Goal: Information Seeking & Learning: Find specific fact

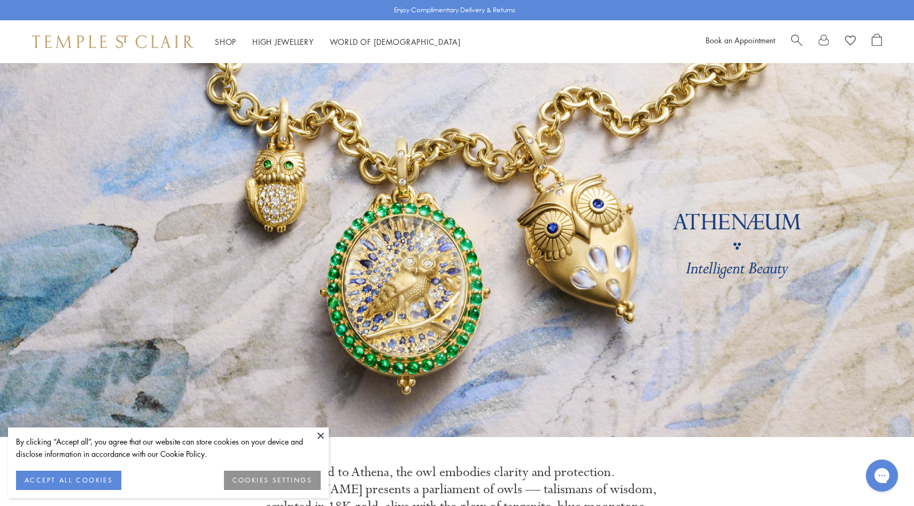
click at [799, 38] on span "Search" at bounding box center [796, 39] width 11 height 11
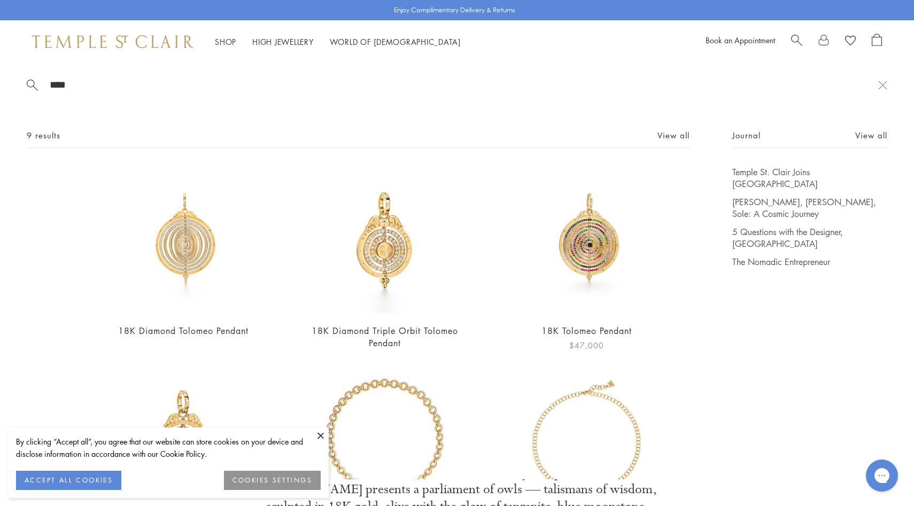
type input "****"
click at [576, 226] on img at bounding box center [587, 240] width 148 height 148
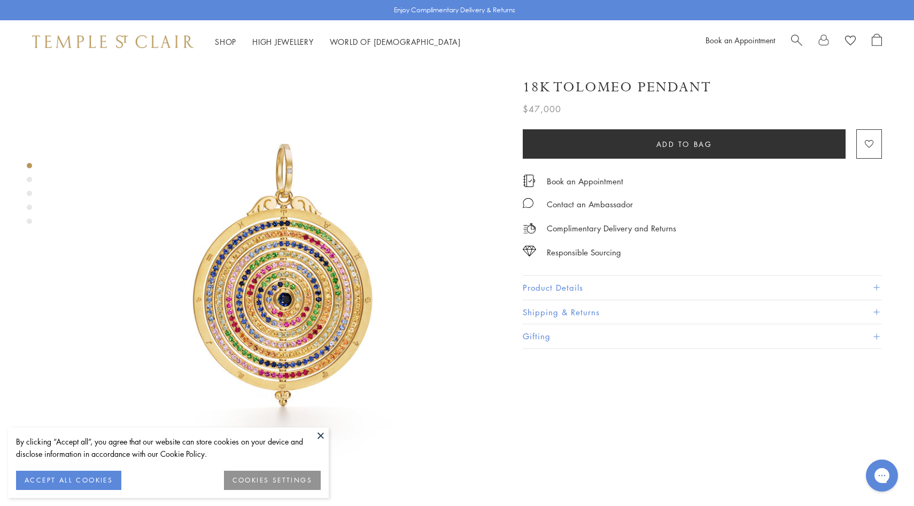
click at [550, 276] on button "Product Details" at bounding box center [702, 288] width 359 height 24
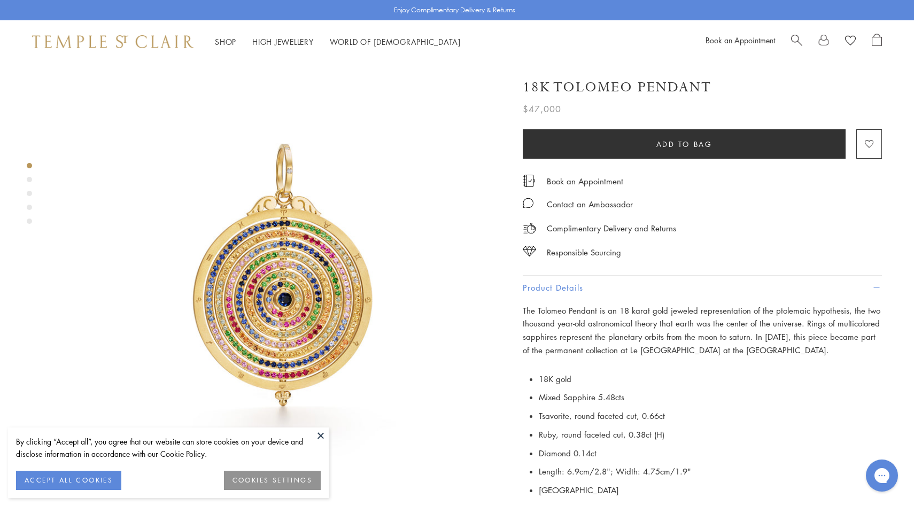
click at [800, 37] on span "Search" at bounding box center [796, 39] width 11 height 11
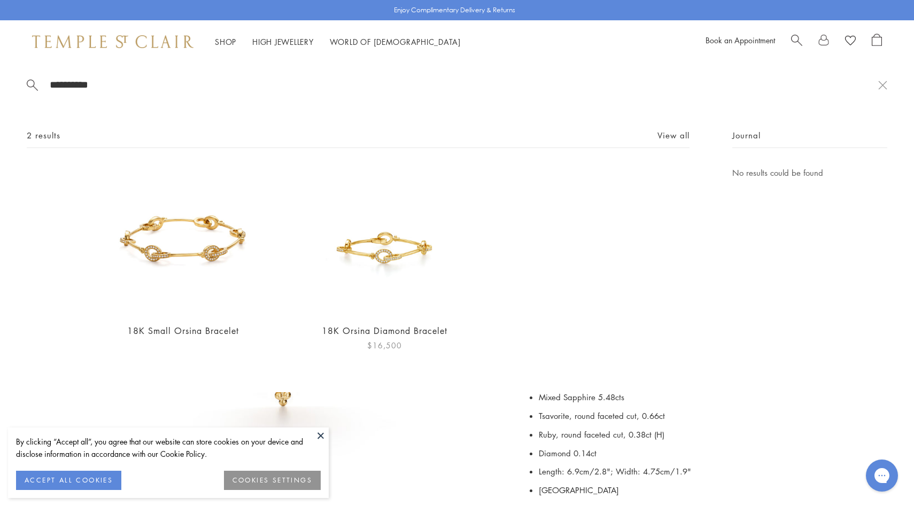
type input "**********"
click at [382, 258] on img at bounding box center [385, 240] width 148 height 148
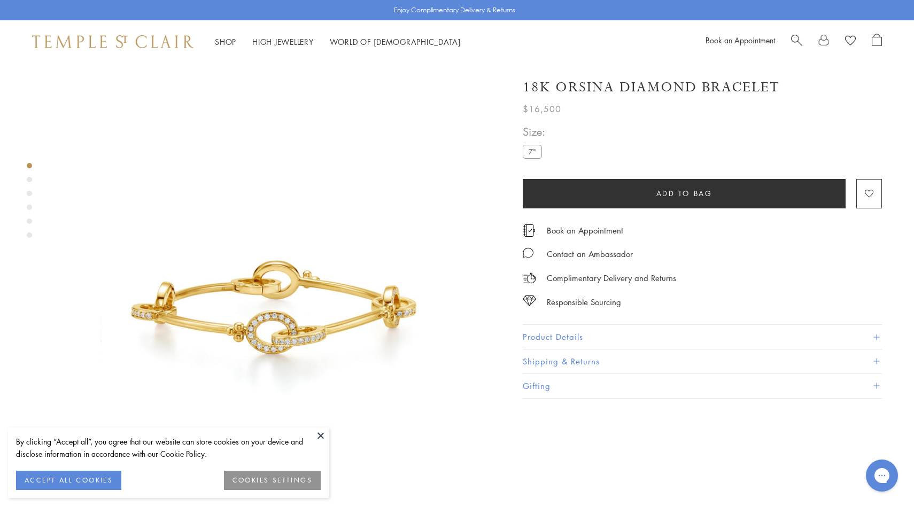
click at [546, 332] on button "Product Details" at bounding box center [702, 337] width 359 height 24
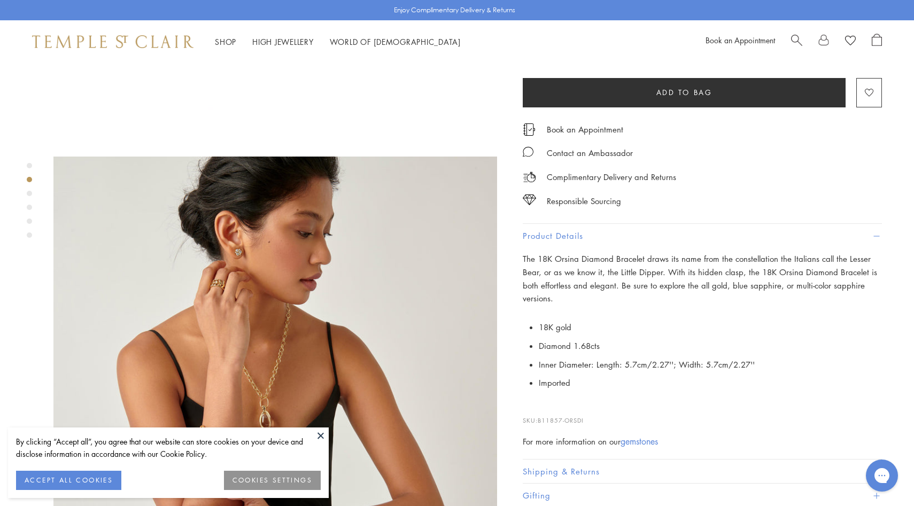
scroll to position [522, 0]
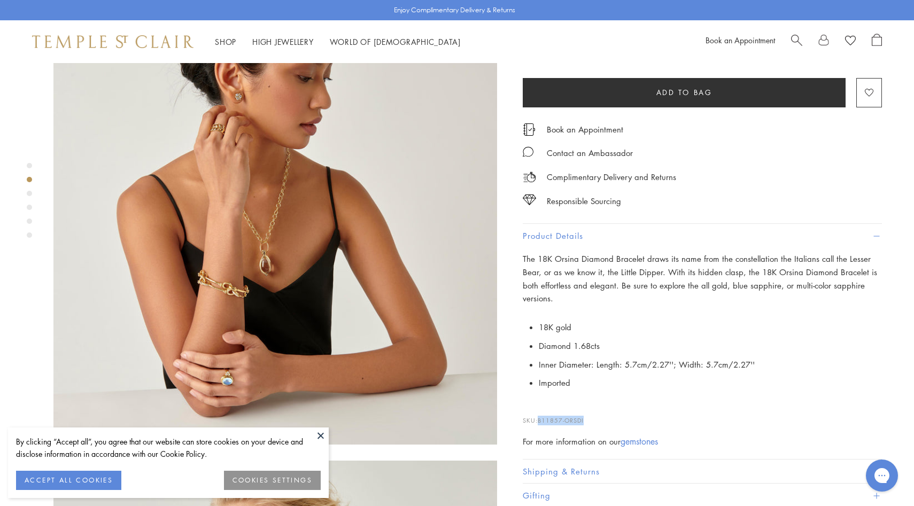
drag, startPoint x: 597, startPoint y: 419, endPoint x: 538, endPoint y: 418, distance: 58.3
click at [538, 418] on p "SKU: B11857-ORSDI" at bounding box center [702, 415] width 359 height 20
copy p "B11857-ORSDI"
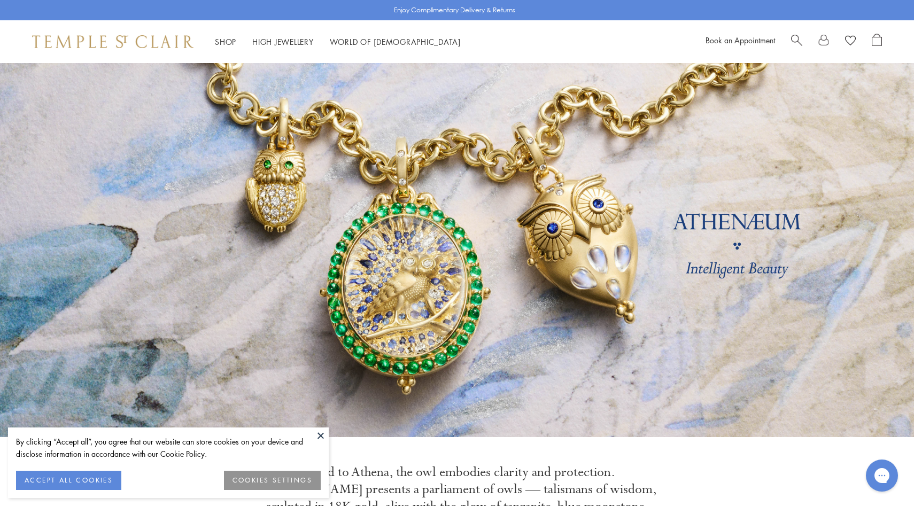
click at [790, 30] on div "Shop Shop Categories Amulets Pendants & Charms Lockets Chains & Leather Cords E…" at bounding box center [457, 41] width 914 height 43
click at [796, 36] on span "Search" at bounding box center [796, 39] width 11 height 11
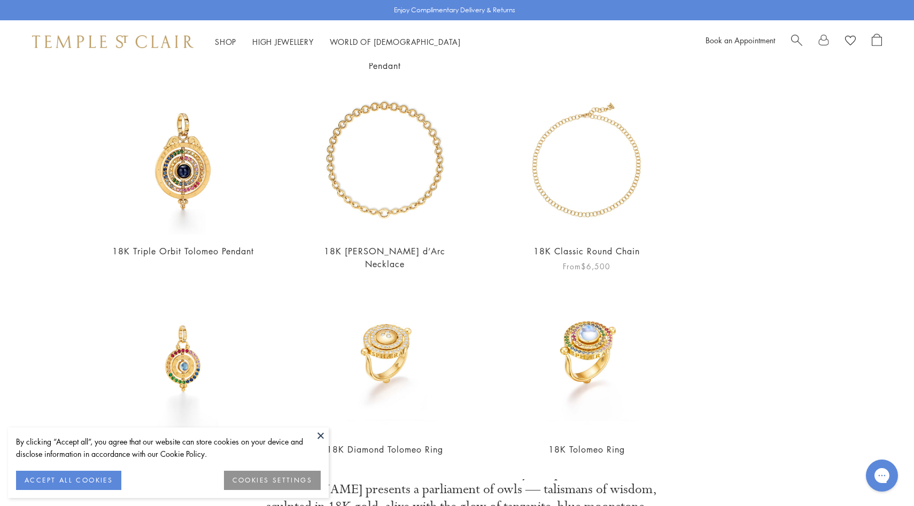
scroll to position [297, 0]
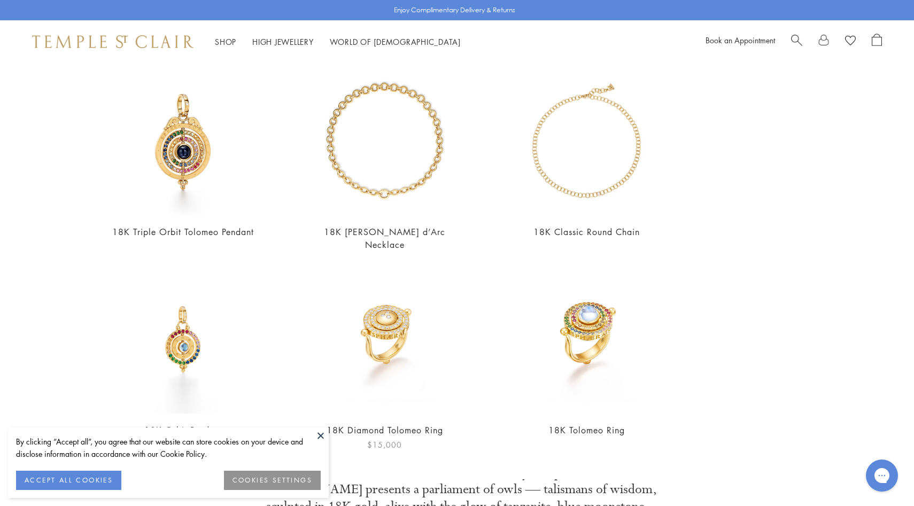
type input "****"
click at [390, 341] on img at bounding box center [385, 340] width 148 height 148
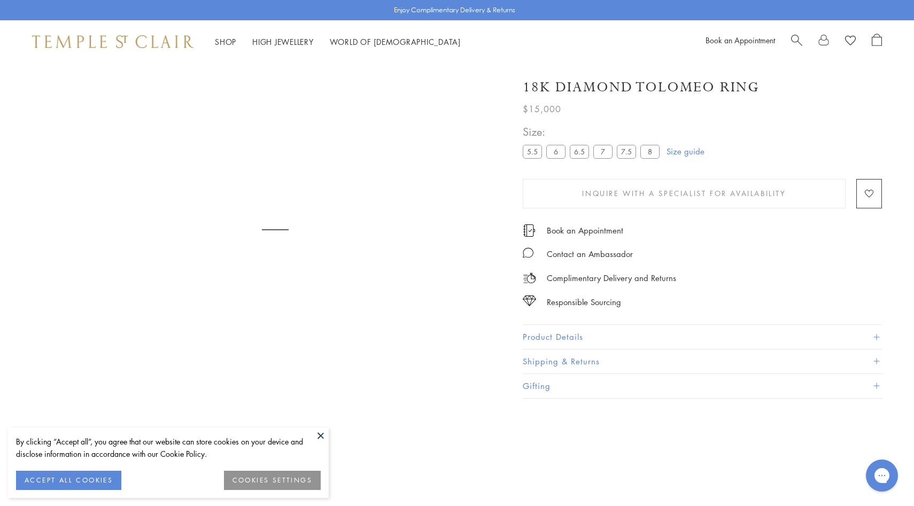
scroll to position [63, 0]
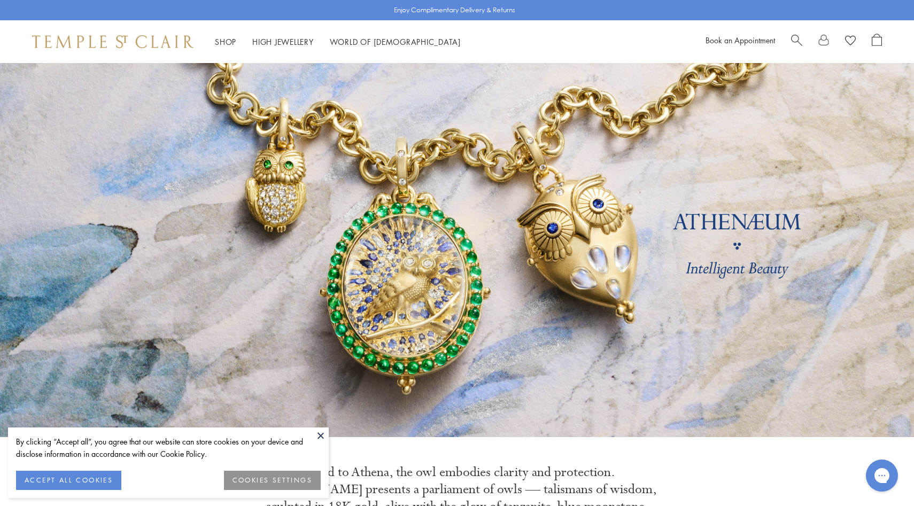
click at [802, 36] on span "Search" at bounding box center [796, 39] width 11 height 11
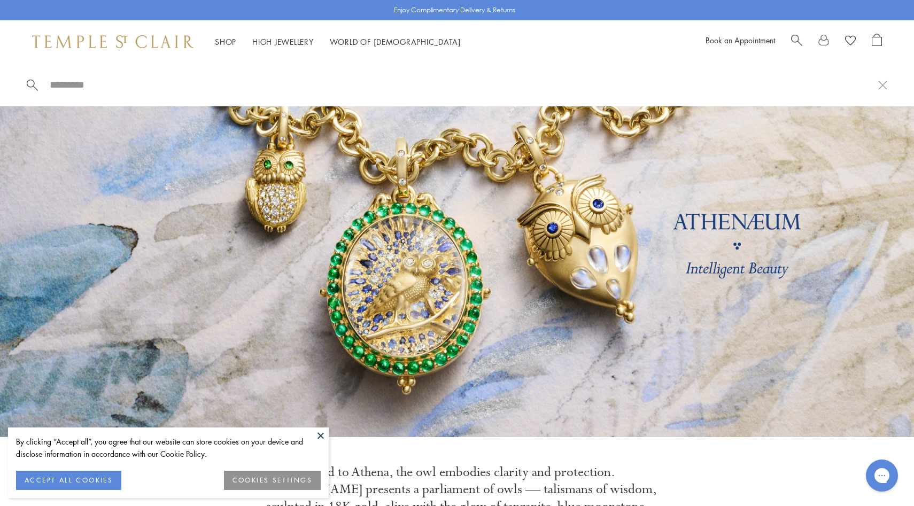
click at [802, 36] on span "Search" at bounding box center [796, 39] width 11 height 11
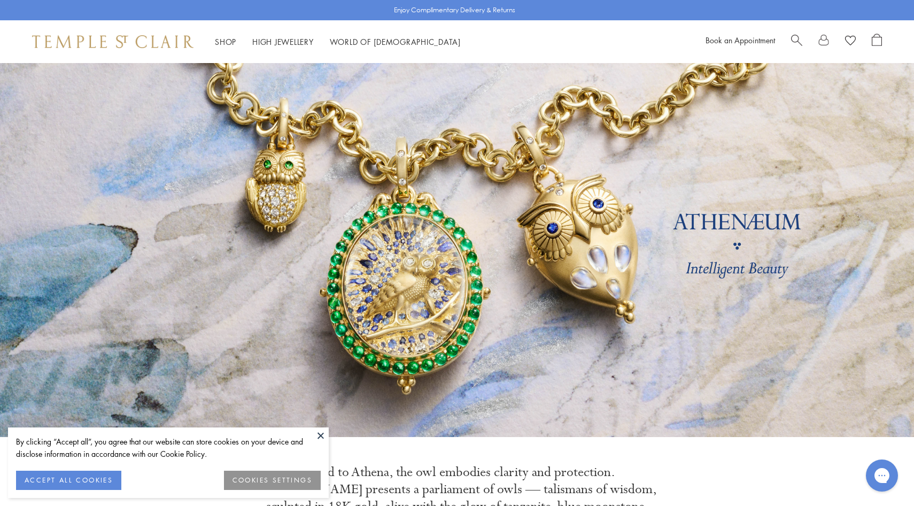
click at [801, 36] on span "Search" at bounding box center [796, 39] width 11 height 11
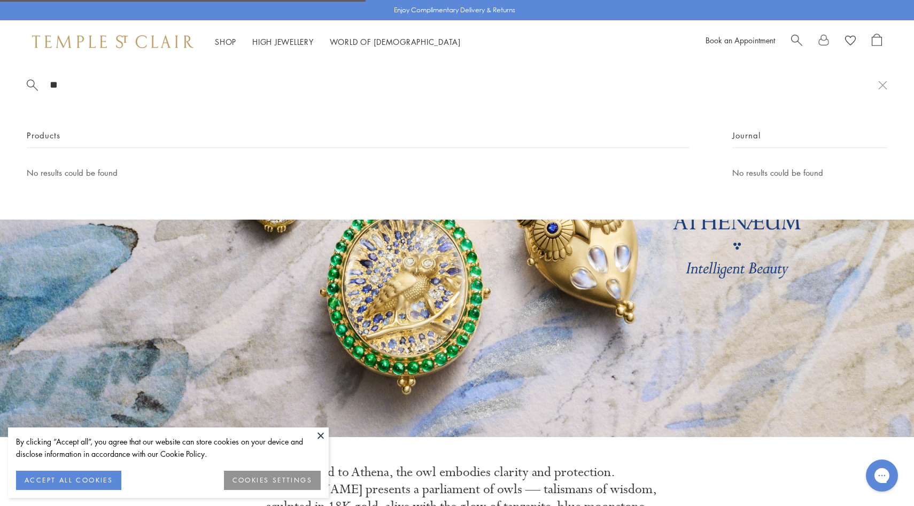
type input "*"
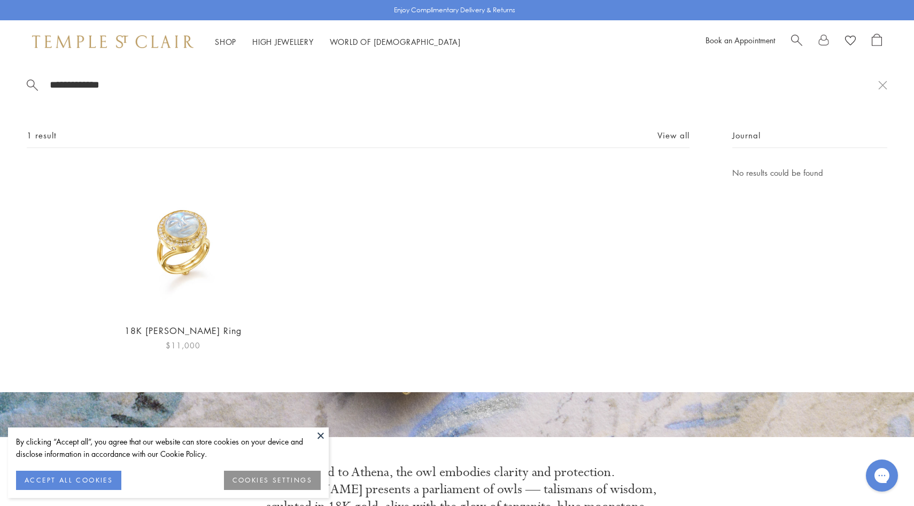
type input "**********"
click at [199, 266] on img at bounding box center [183, 240] width 148 height 148
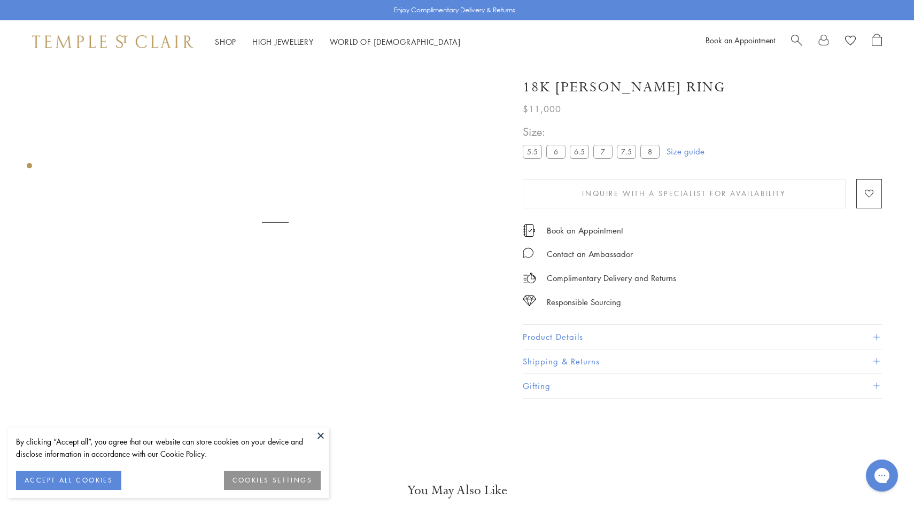
scroll to position [63, 0]
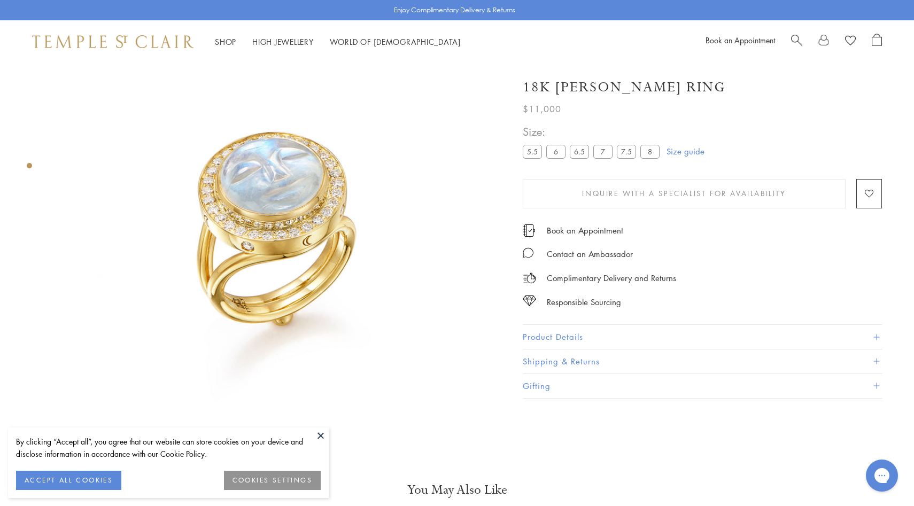
click at [792, 38] on span "Search" at bounding box center [796, 39] width 11 height 11
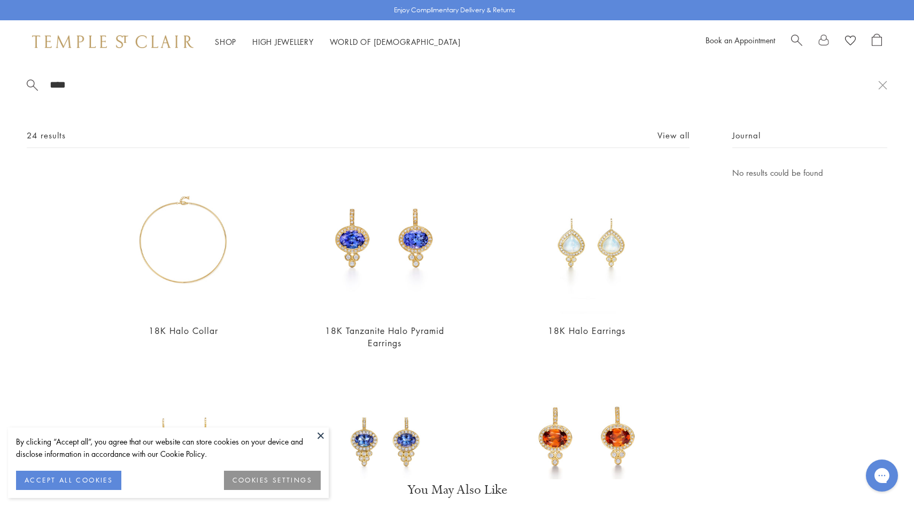
type input "****"
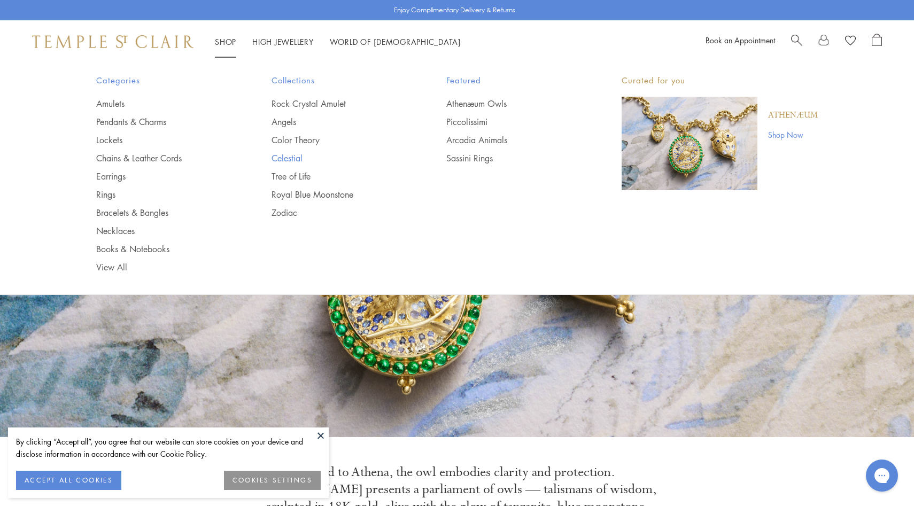
click at [295, 154] on link "Celestial" at bounding box center [338, 158] width 133 height 12
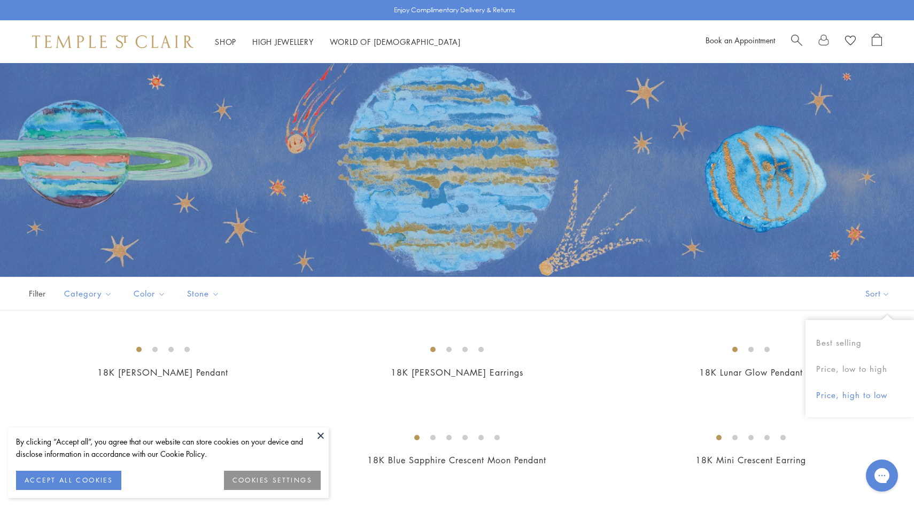
click at [847, 396] on button "Price, high to low" at bounding box center [860, 395] width 109 height 26
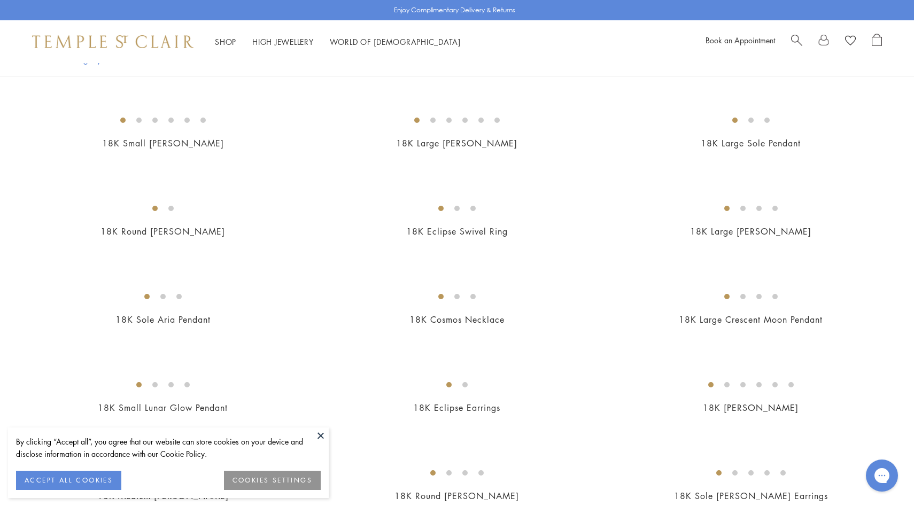
scroll to position [993, 0]
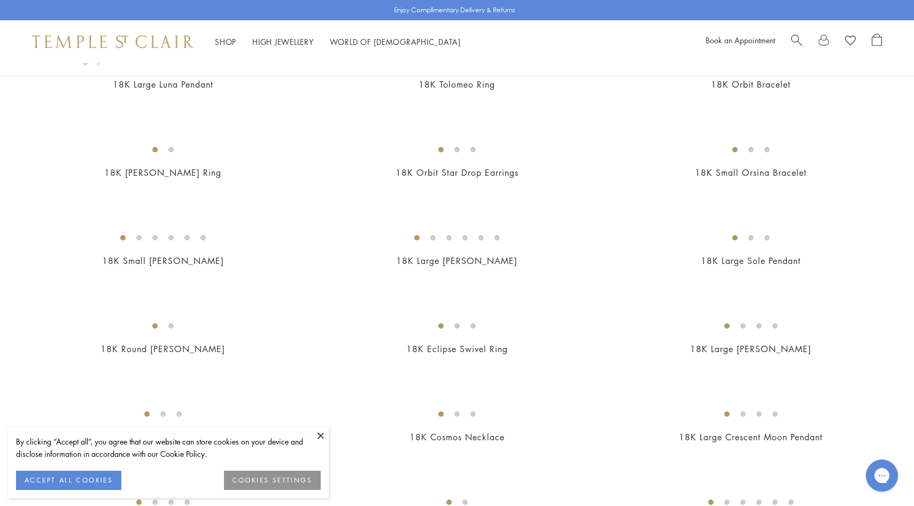
click at [0, 0] on img at bounding box center [0, 0] width 0 height 0
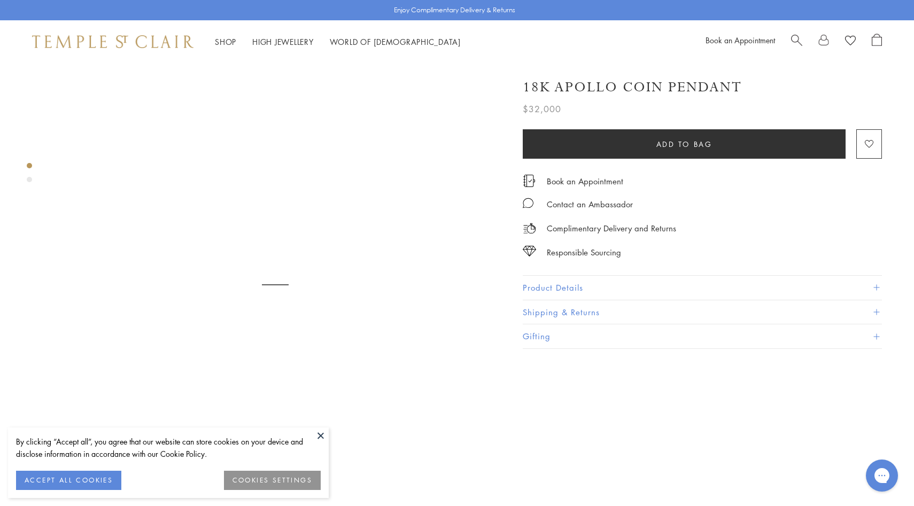
click at [539, 286] on button "Product Details" at bounding box center [702, 288] width 359 height 24
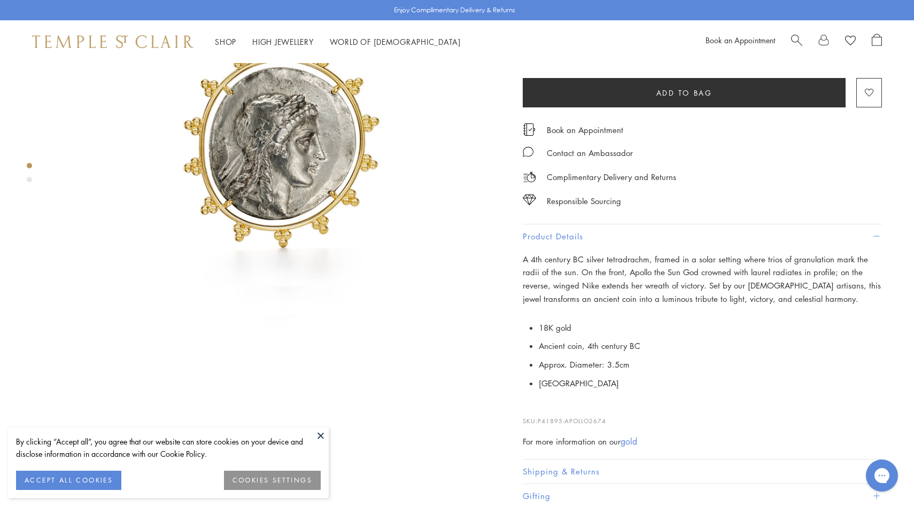
scroll to position [242, 0]
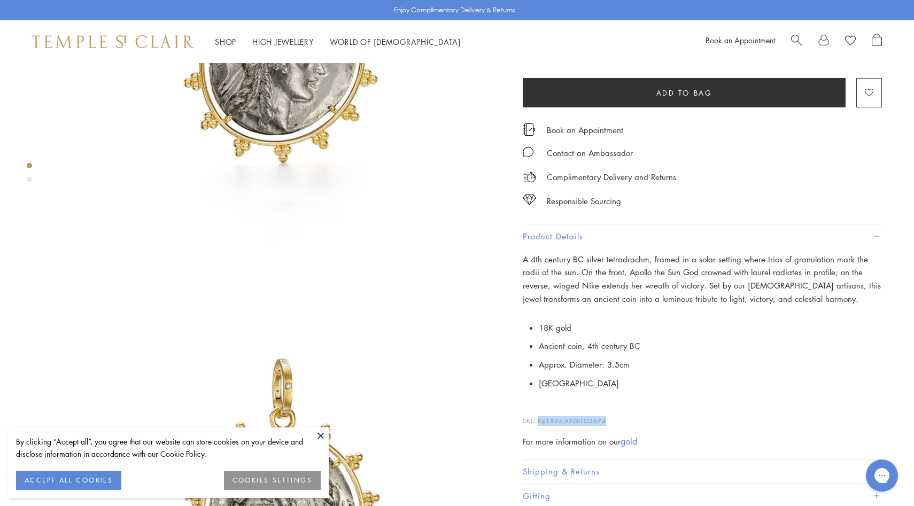
drag, startPoint x: 618, startPoint y: 418, endPoint x: 539, endPoint y: 416, distance: 78.6
click at [539, 416] on p "SKU: P41895-APOLLO2674" at bounding box center [702, 416] width 359 height 20
copy span "P41895-APOLLO2674"
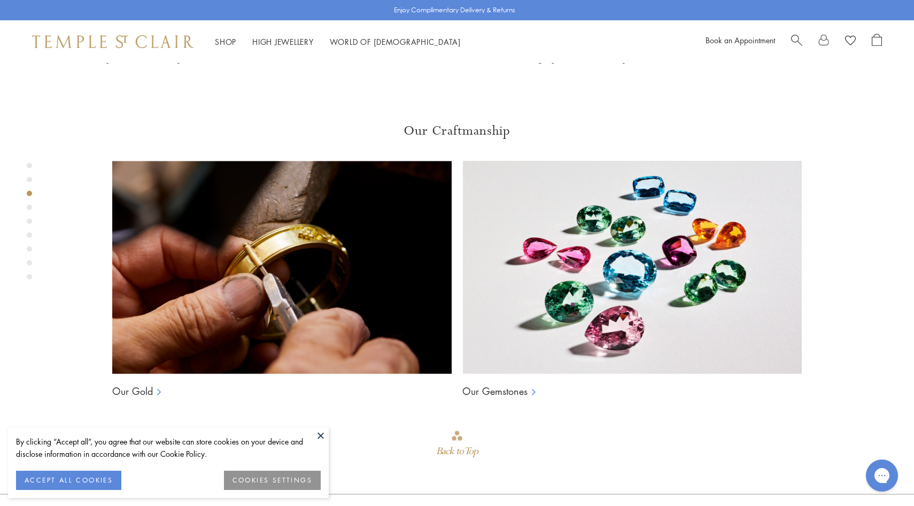
click at [799, 36] on span "Search" at bounding box center [796, 39] width 11 height 11
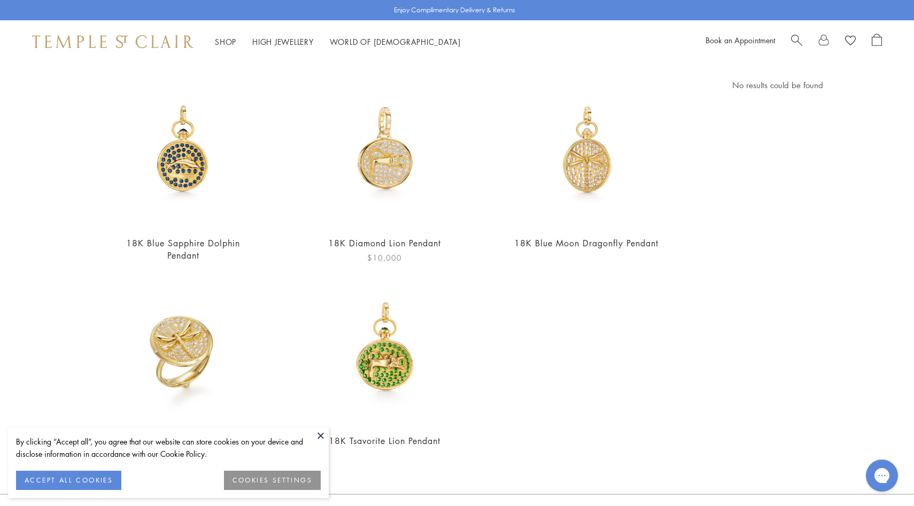
scroll to position [103, 0]
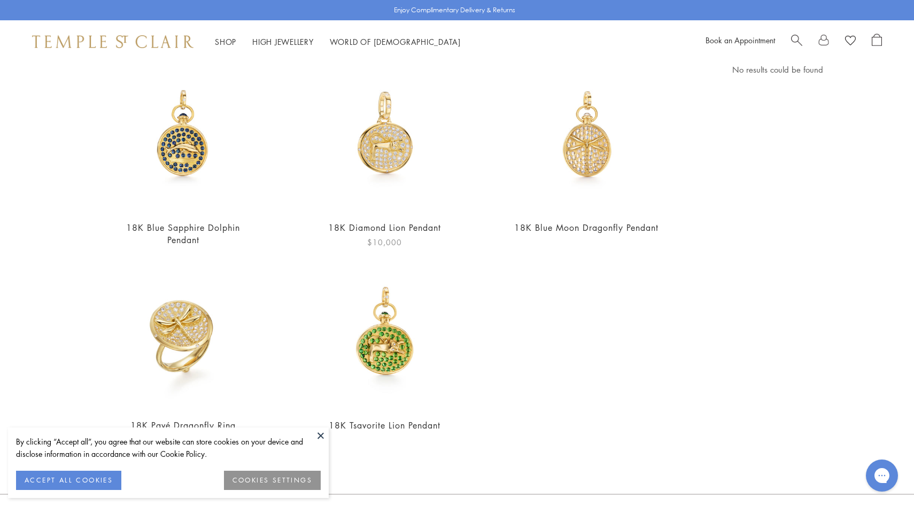
type input "********"
click at [387, 166] on img at bounding box center [385, 137] width 148 height 148
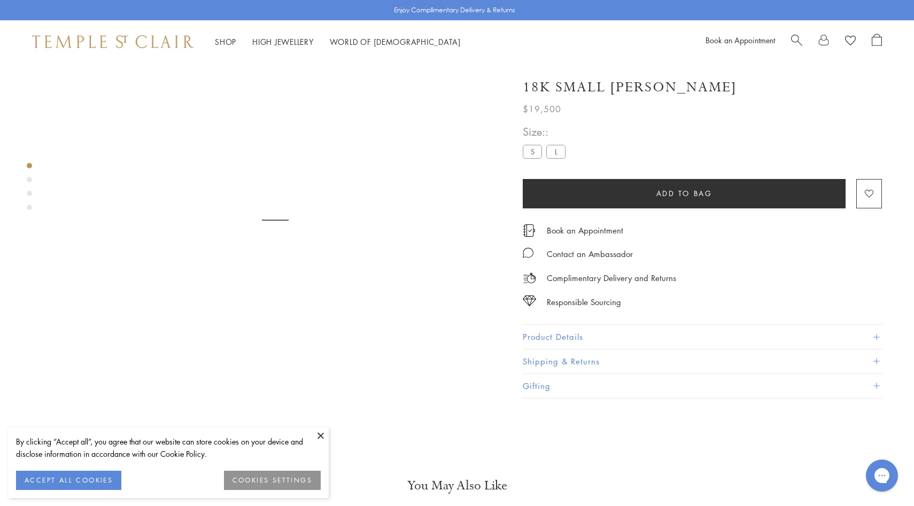
scroll to position [63, 0]
click at [798, 40] on span "Search" at bounding box center [796, 39] width 11 height 11
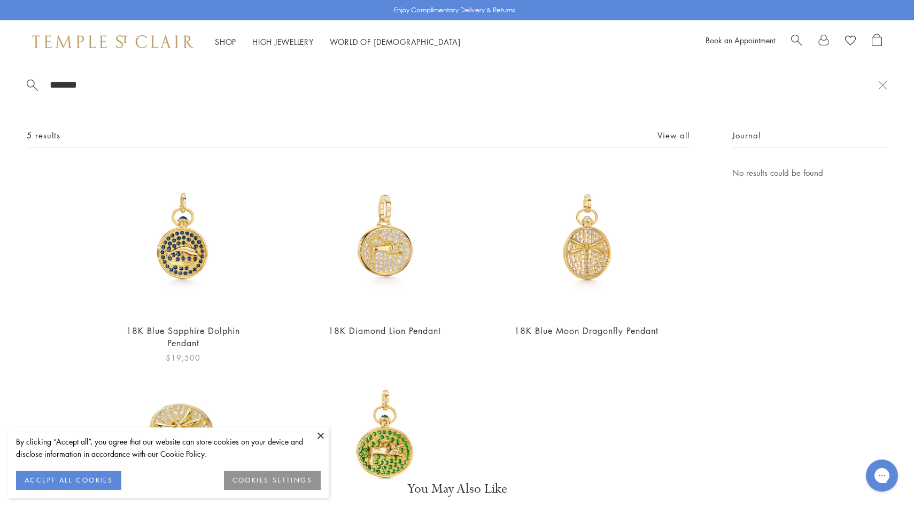
type input "*******"
drag, startPoint x: 384, startPoint y: 436, endPoint x: 282, endPoint y: 12, distance: 435.6
click at [0, 0] on div "******* 5 results View all 18K Blue Sapphire Dolphin Pendant $19,500 18K Diamon…" at bounding box center [457, 31] width 914 height 63
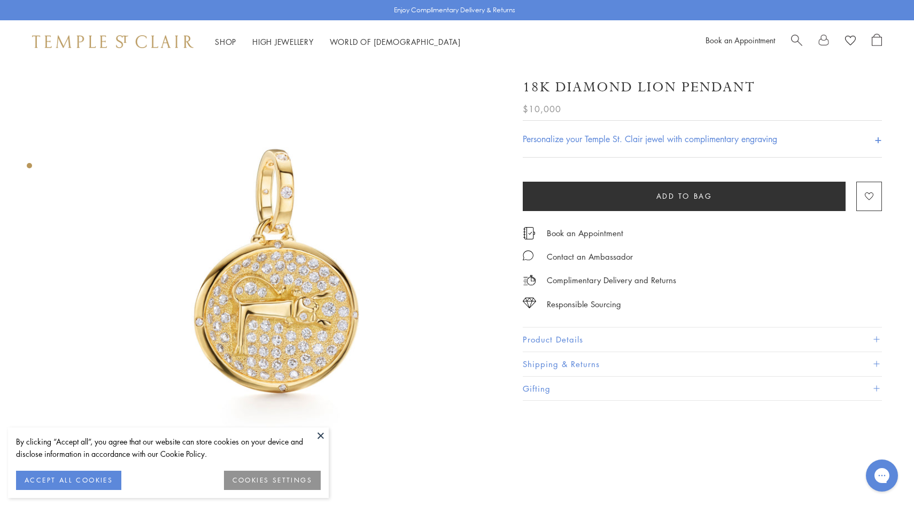
click at [794, 45] on link "Search" at bounding box center [796, 42] width 11 height 16
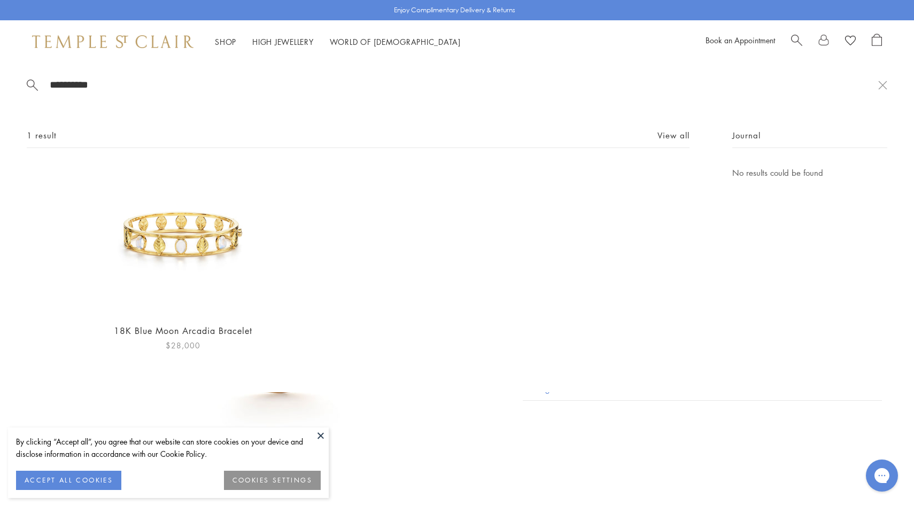
type input "**********"
click at [173, 255] on img at bounding box center [183, 240] width 148 height 148
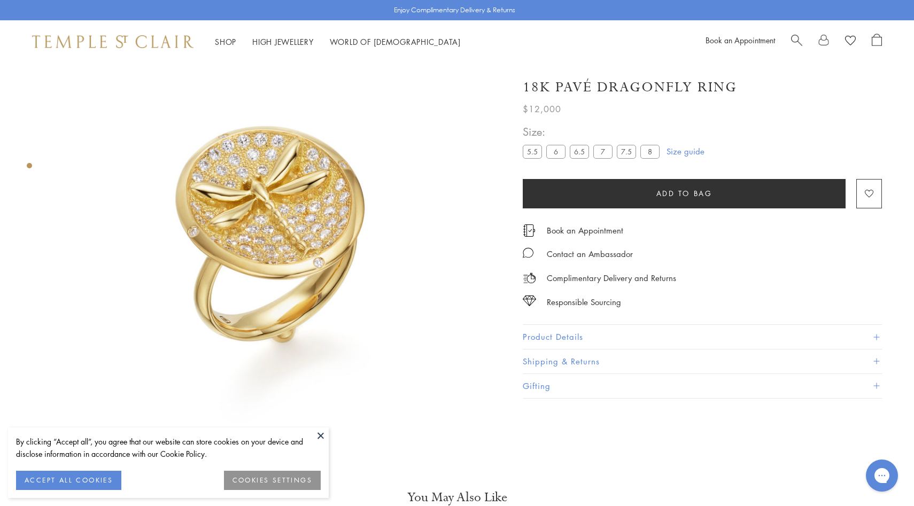
scroll to position [63, 0]
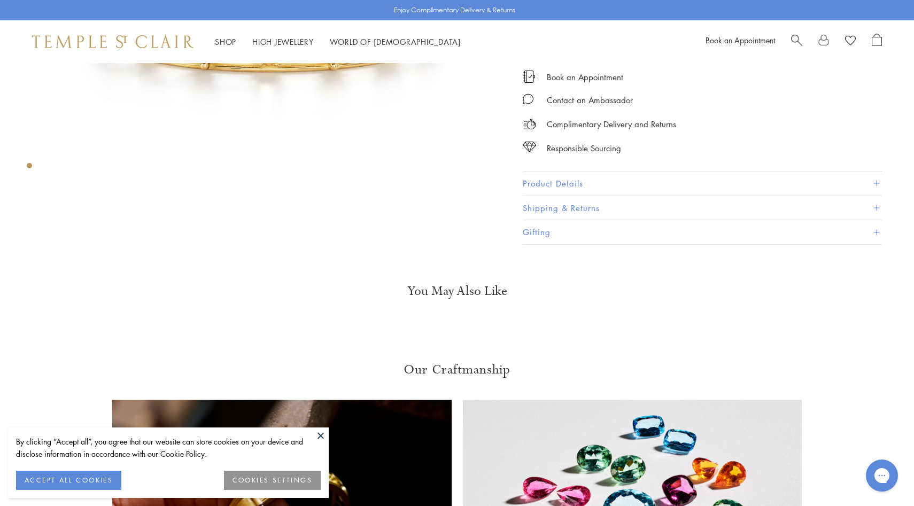
scroll to position [314, 0]
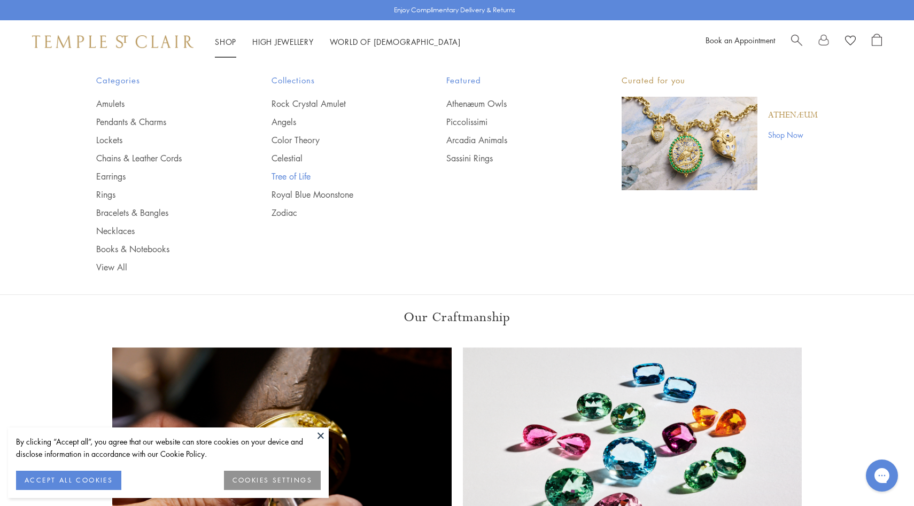
click at [302, 174] on link "Tree of Life" at bounding box center [338, 177] width 133 height 12
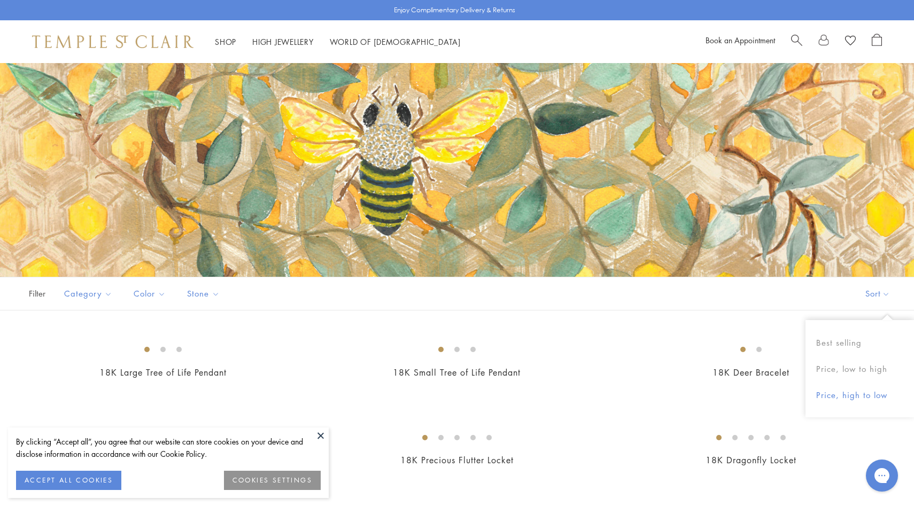
click at [840, 396] on button "Price, high to low" at bounding box center [860, 395] width 109 height 26
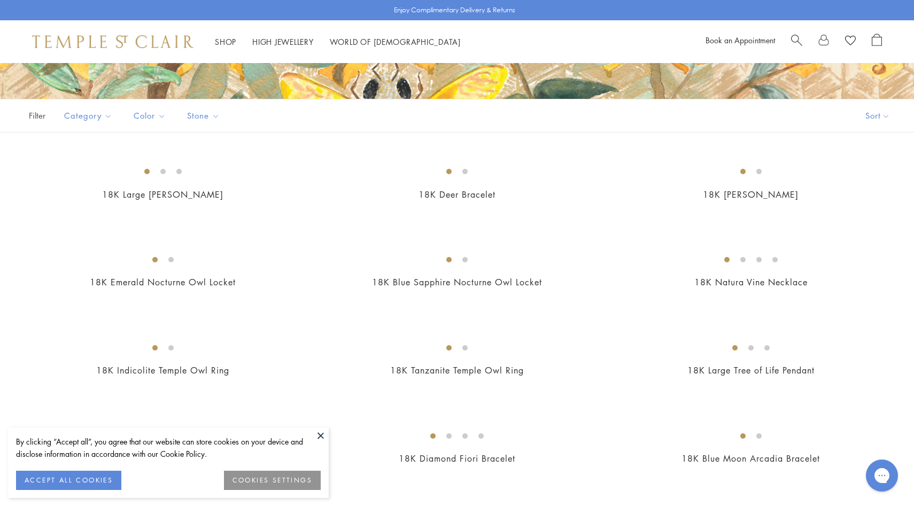
scroll to position [370, 0]
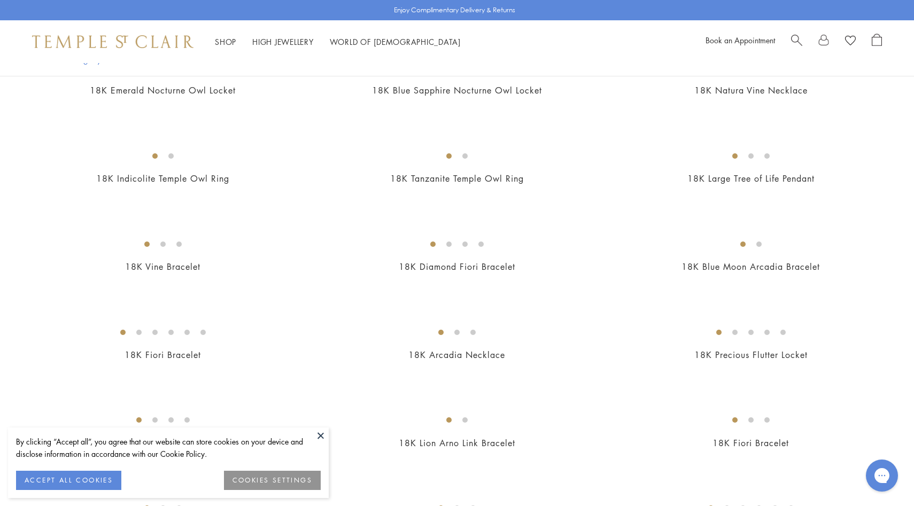
click at [0, 0] on img at bounding box center [0, 0] width 0 height 0
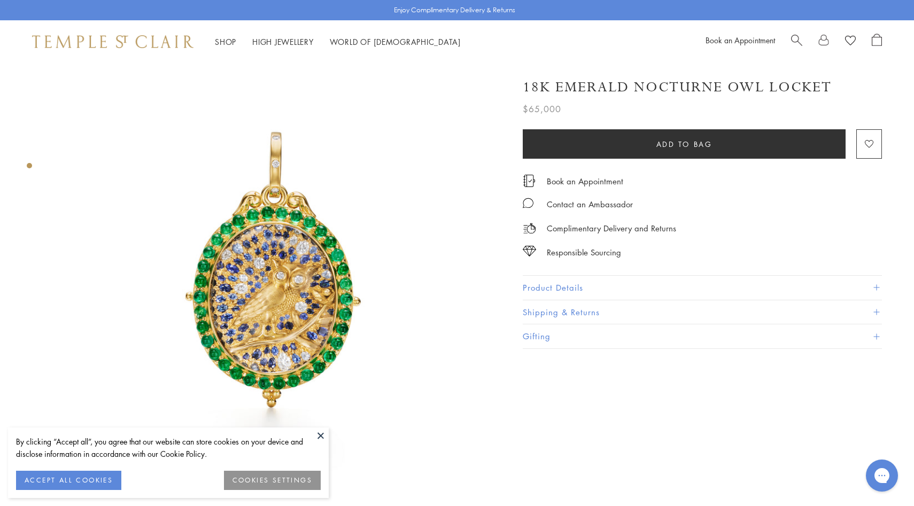
click at [801, 42] on span "Search" at bounding box center [796, 39] width 11 height 11
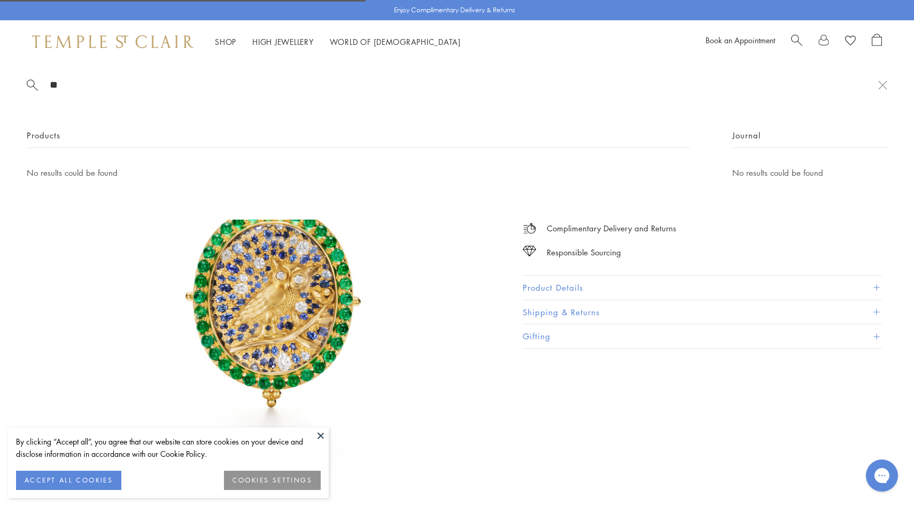
type input "*"
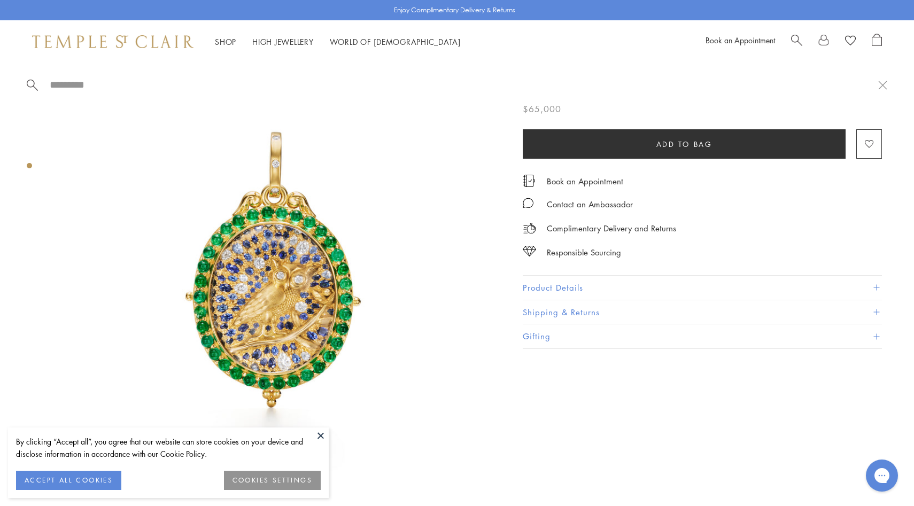
click at [793, 37] on span "Search" at bounding box center [796, 39] width 11 height 11
click at [796, 34] on span "Search" at bounding box center [796, 39] width 11 height 11
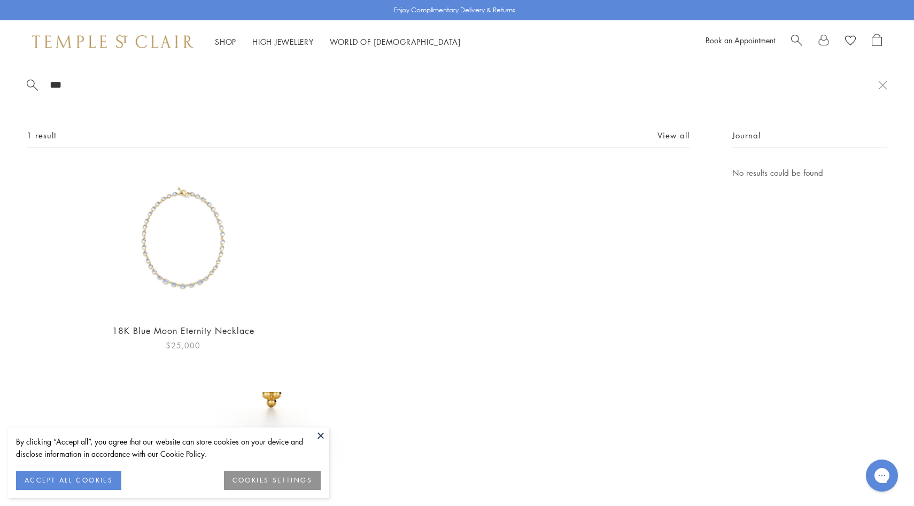
type input "***"
click at [225, 223] on img at bounding box center [183, 240] width 148 height 148
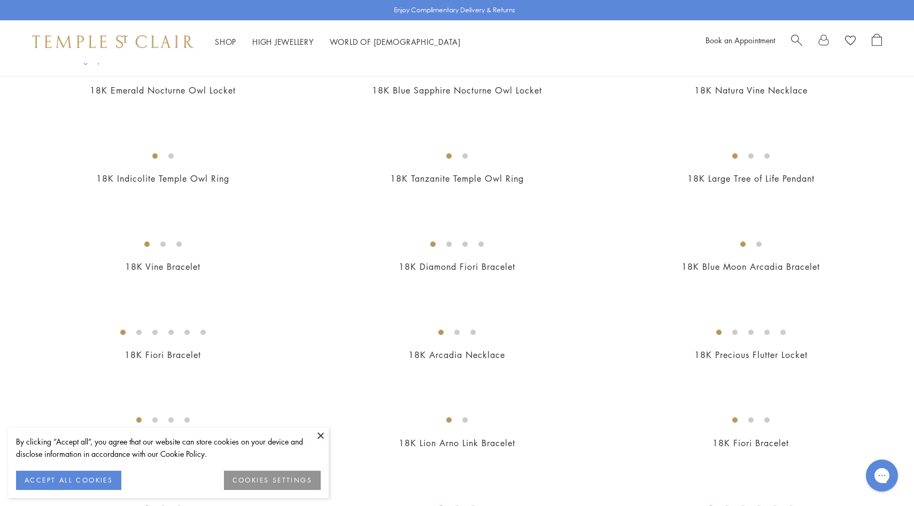
click at [0, 0] on img at bounding box center [0, 0] width 0 height 0
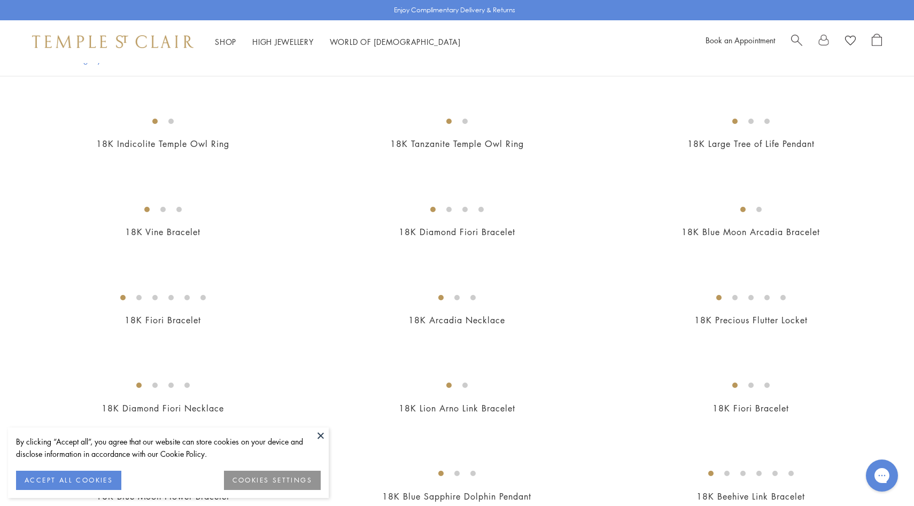
scroll to position [508, 0]
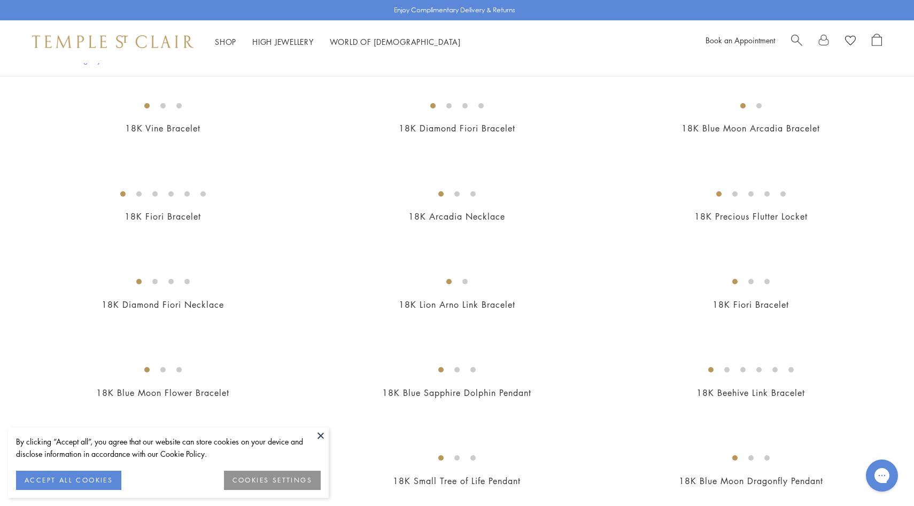
click at [0, 0] on img at bounding box center [0, 0] width 0 height 0
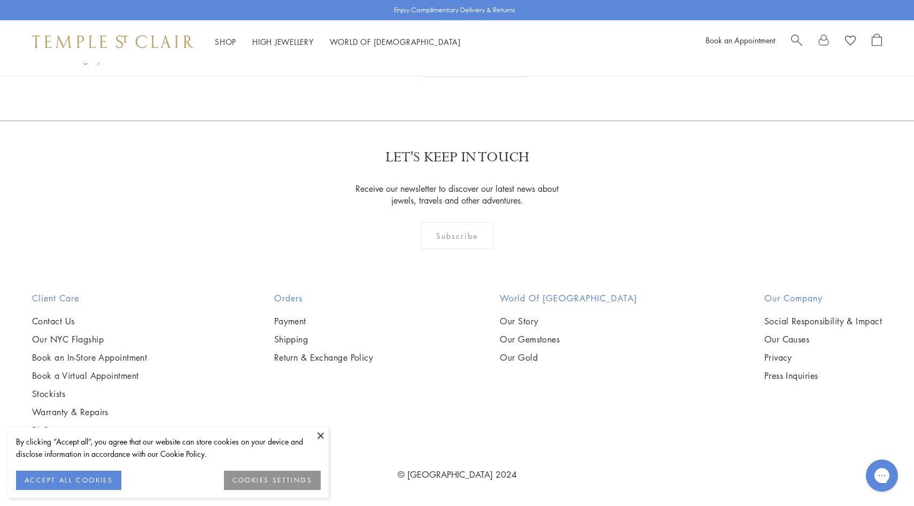
scroll to position [3716, 0]
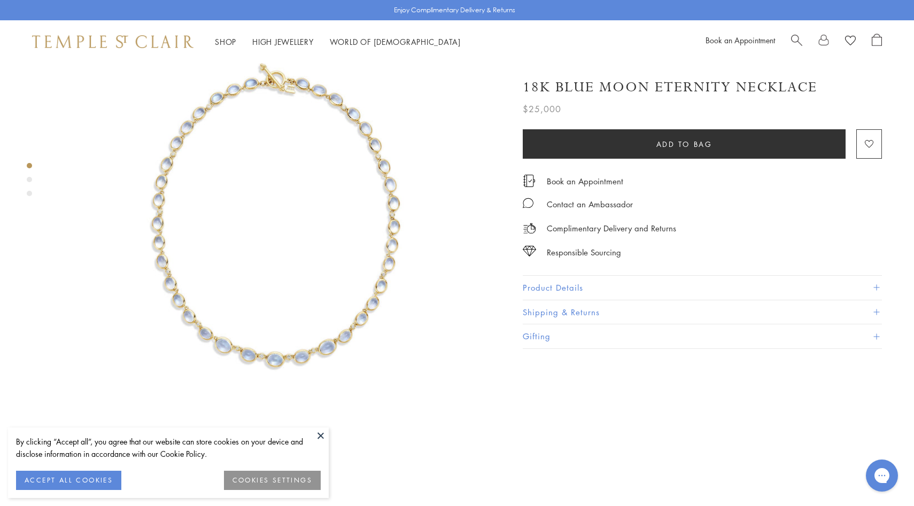
scroll to position [81, 0]
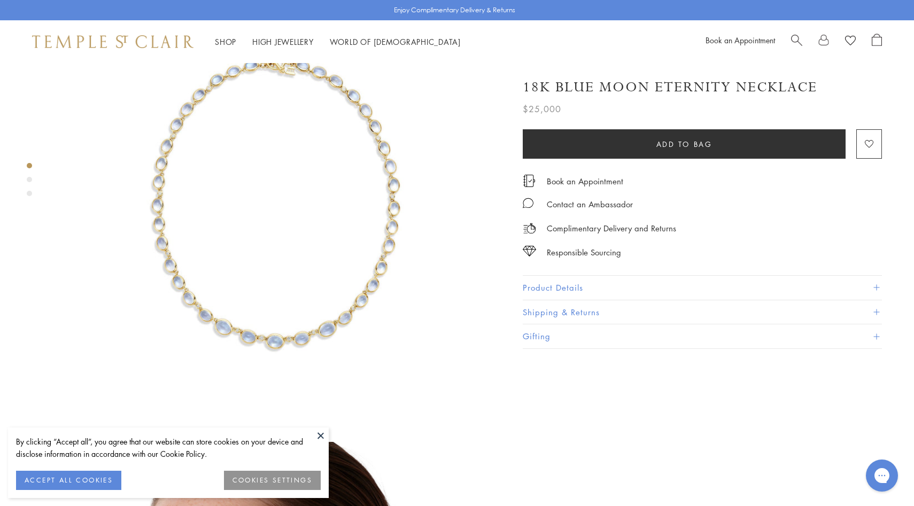
click at [576, 280] on button "Product Details" at bounding box center [702, 288] width 359 height 24
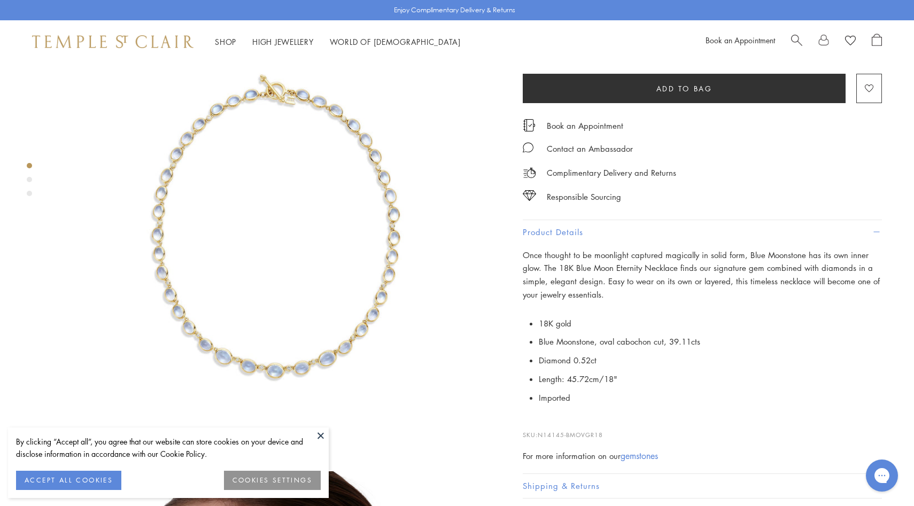
scroll to position [61, 0]
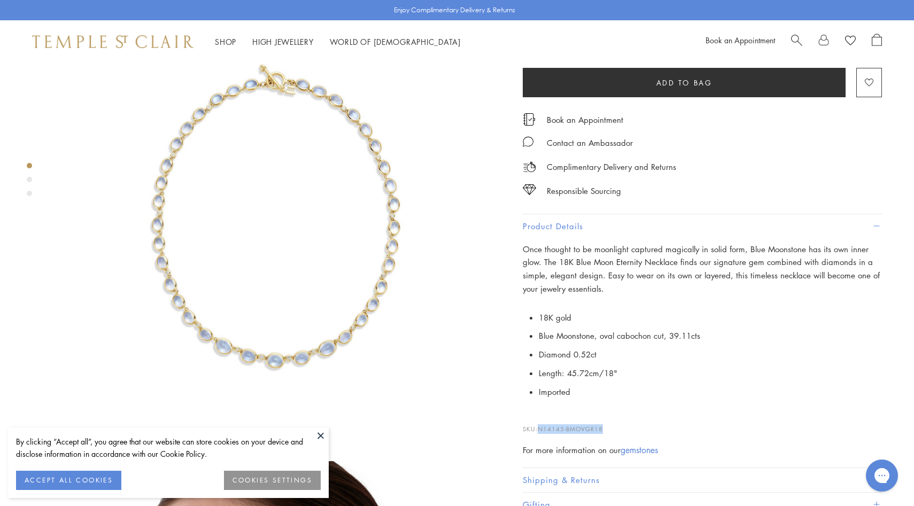
drag, startPoint x: 613, startPoint y: 427, endPoint x: 538, endPoint y: 425, distance: 74.3
click at [538, 425] on p "SKU: N14145-BMOVGR18" at bounding box center [702, 424] width 359 height 20
copy p "N14145-BMOVGR18"
click at [799, 44] on span "Search" at bounding box center [796, 39] width 11 height 11
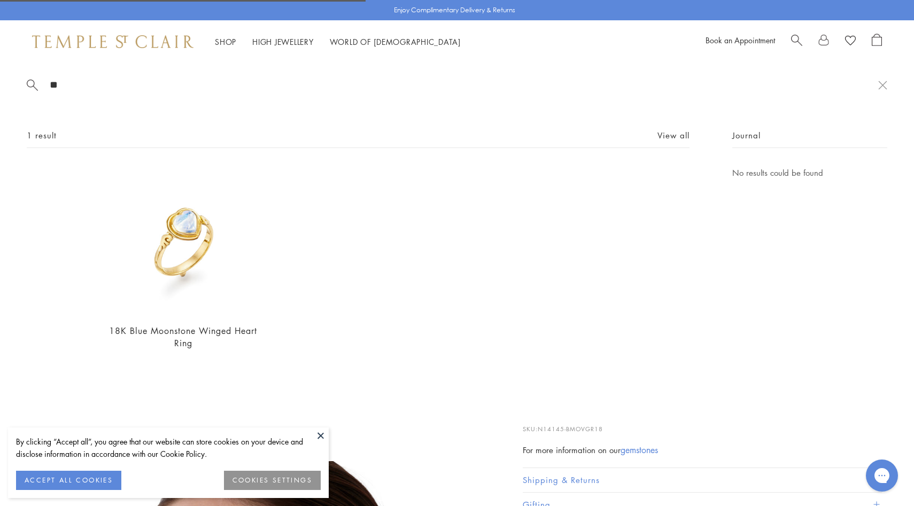
type input "*"
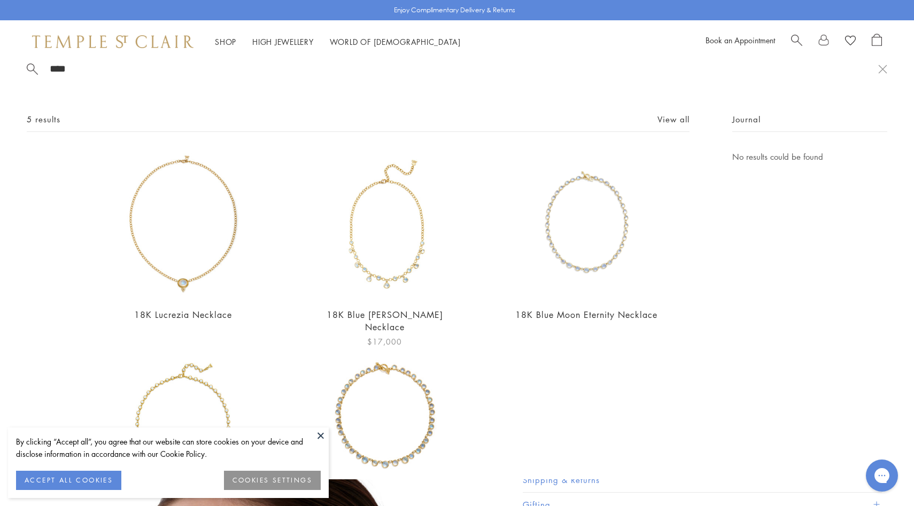
scroll to position [0, 0]
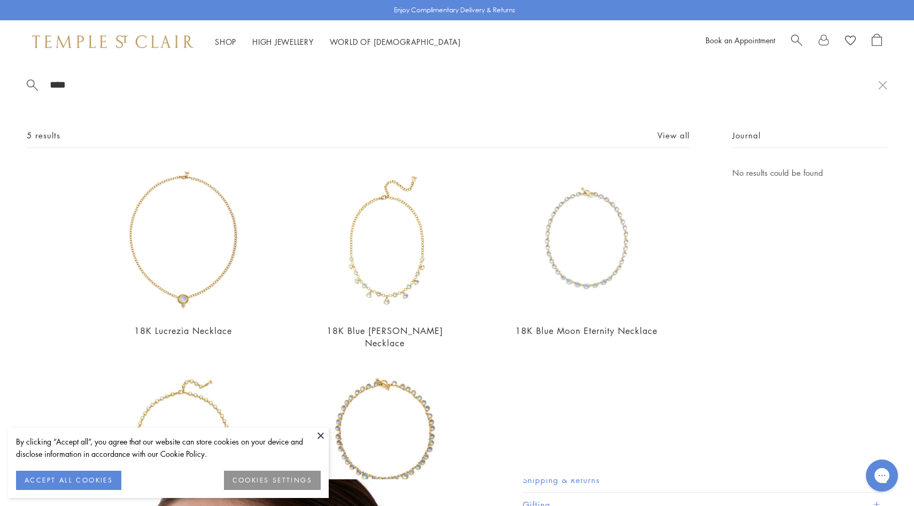
click at [118, 90] on input "****" at bounding box center [464, 85] width 830 height 12
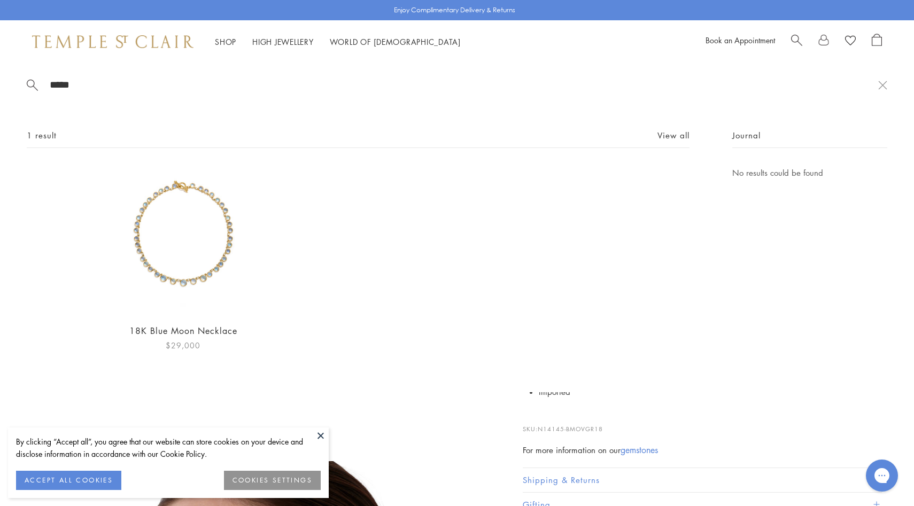
type input "*****"
click at [216, 272] on img at bounding box center [183, 240] width 148 height 148
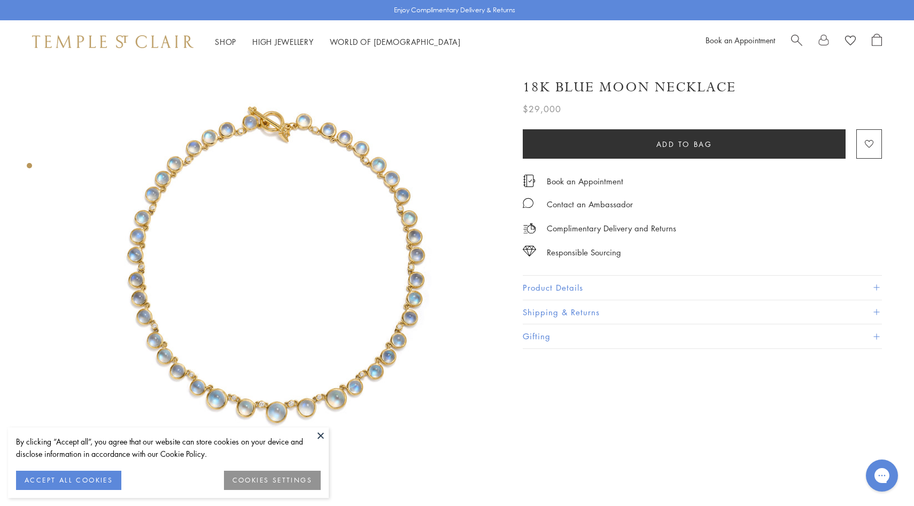
click at [792, 38] on span "Search" at bounding box center [796, 39] width 11 height 11
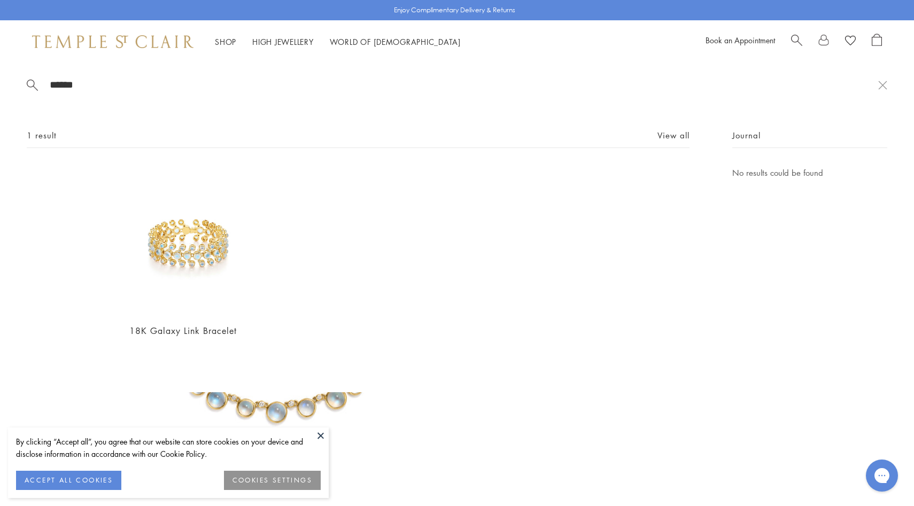
type input "******"
